Goal: Information Seeking & Learning: Learn about a topic

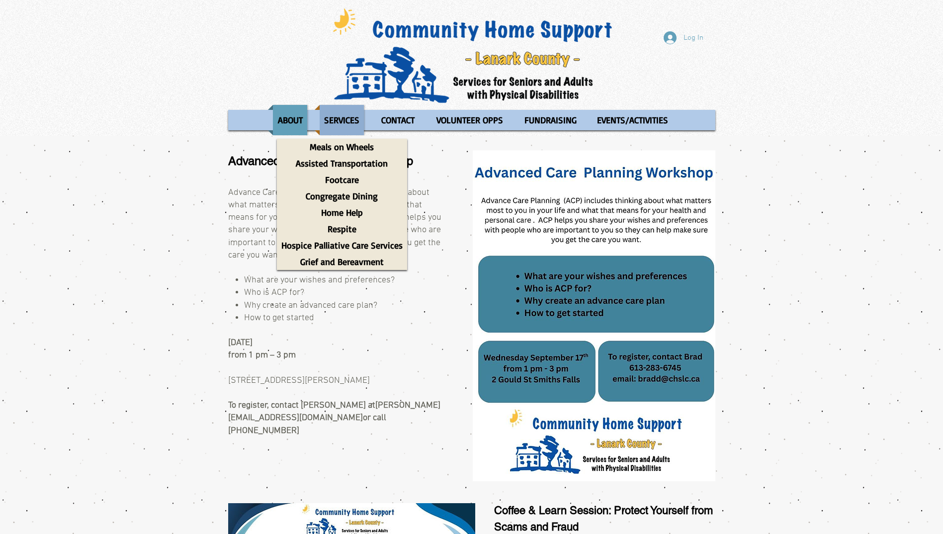
click at [345, 125] on p "SERVICES" at bounding box center [341, 120] width 44 height 30
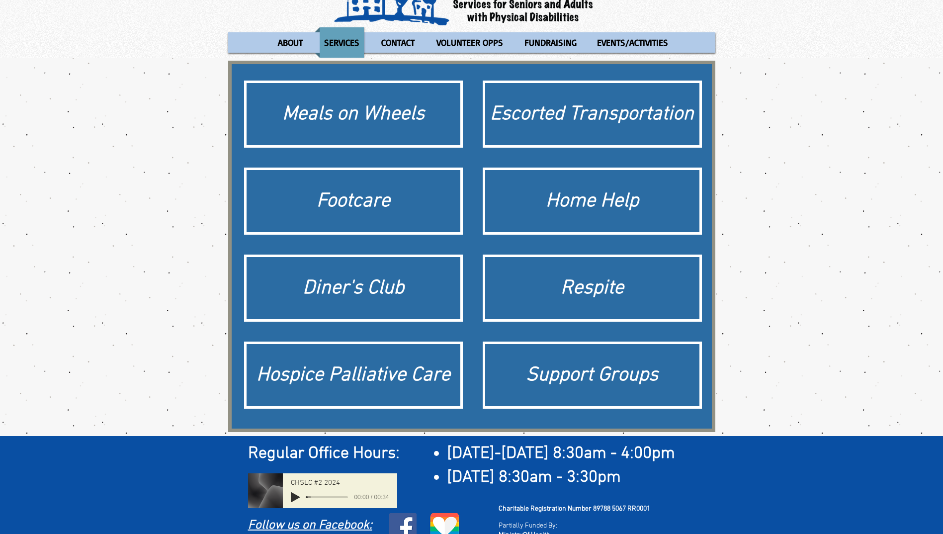
scroll to position [92, 0]
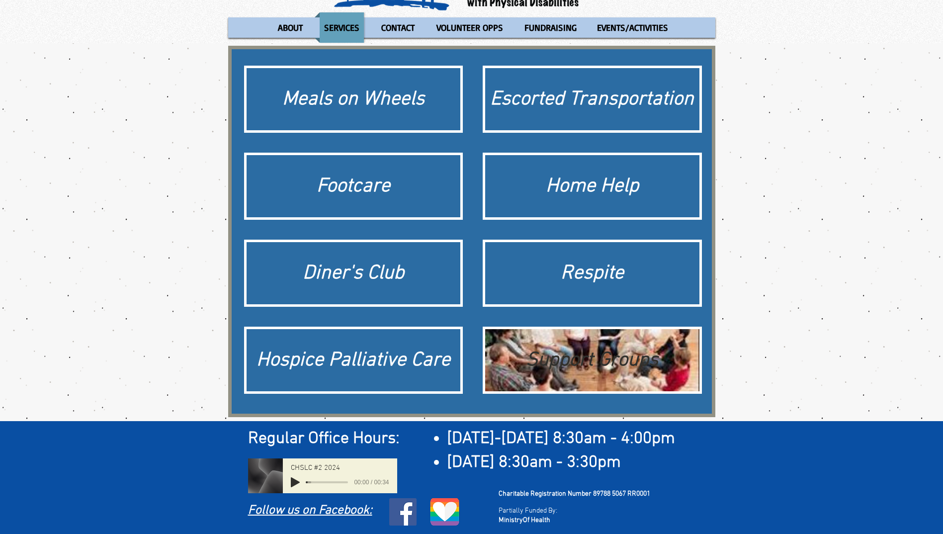
click at [606, 362] on div "Support Groups" at bounding box center [592, 360] width 204 height 28
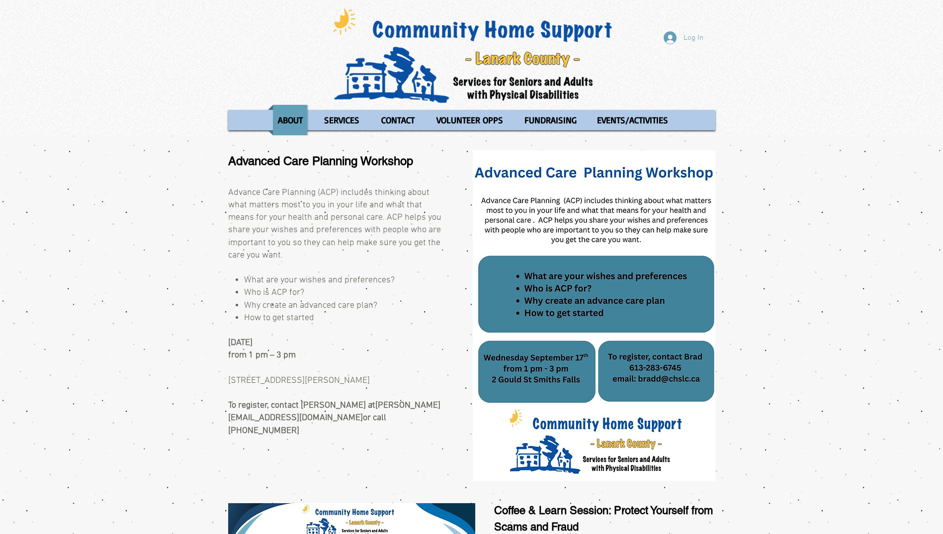
click at [176, 288] on div "main content" at bounding box center [471, 311] width 943 height 350
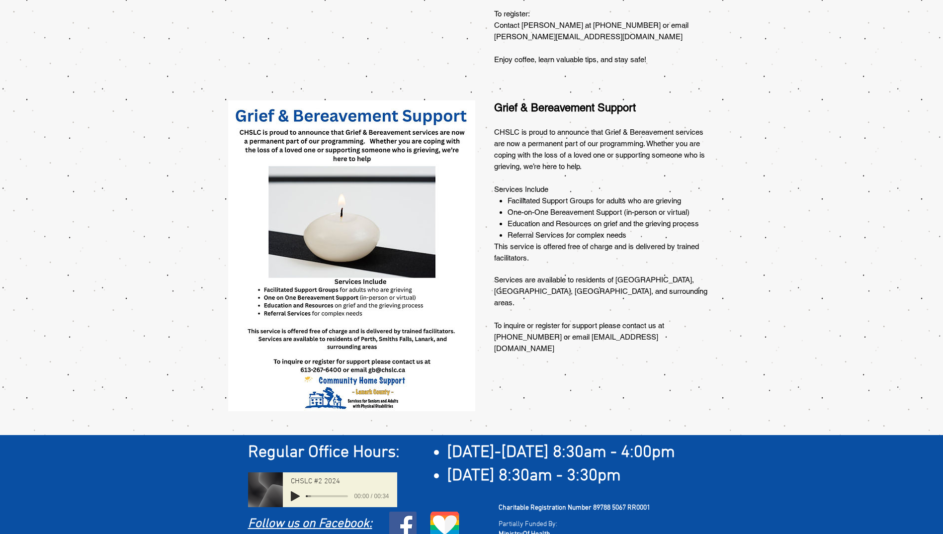
scroll to position [711, 0]
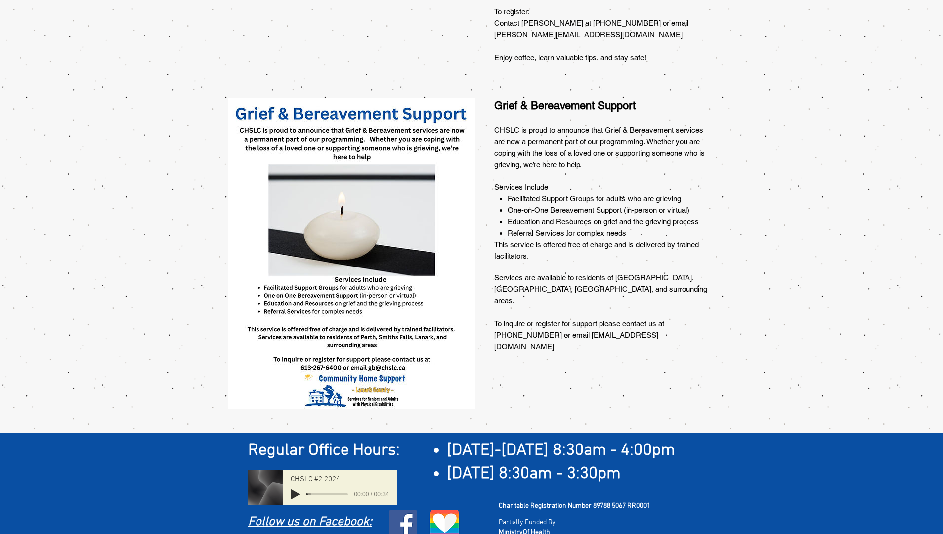
click at [158, 306] on div at bounding box center [471, 264] width 943 height 338
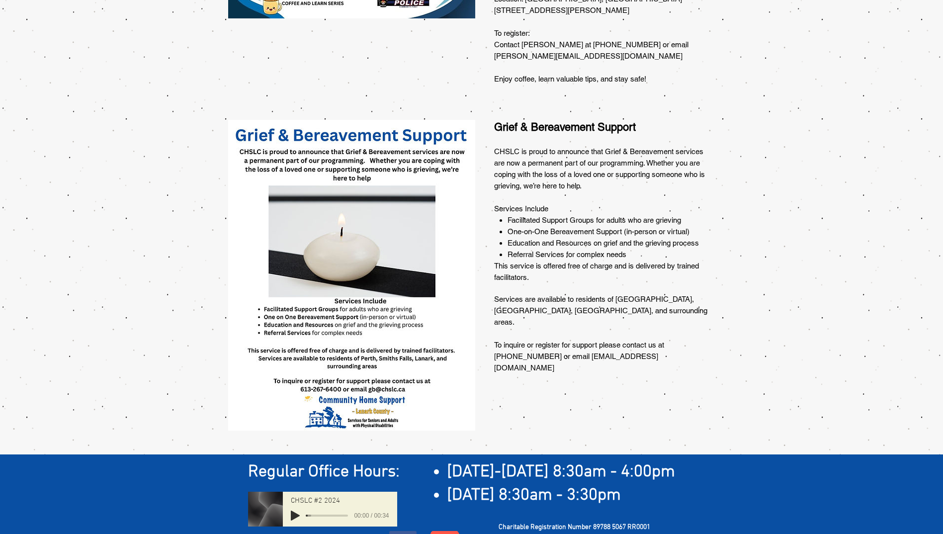
scroll to position [696, 0]
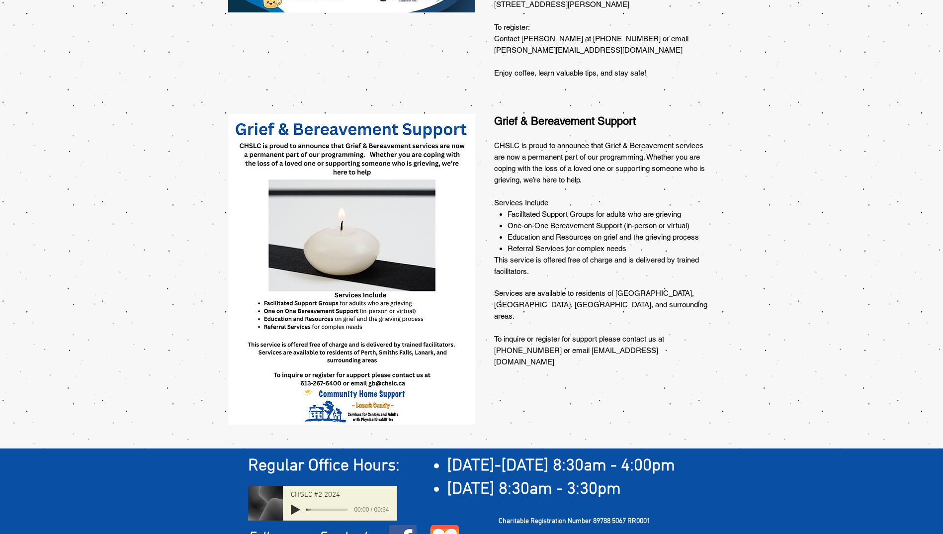
click at [209, 269] on div at bounding box center [471, 279] width 943 height 338
click at [340, 193] on img at bounding box center [351, 269] width 247 height 311
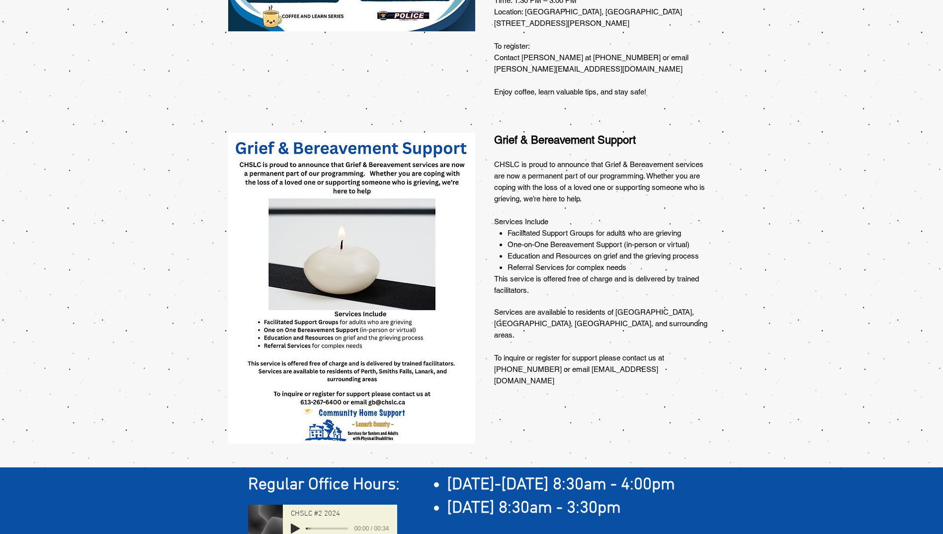
scroll to position [661, 0]
